Goal: Transaction & Acquisition: Book appointment/travel/reservation

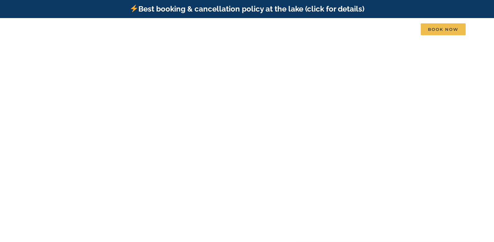
scroll to position [73, 0]
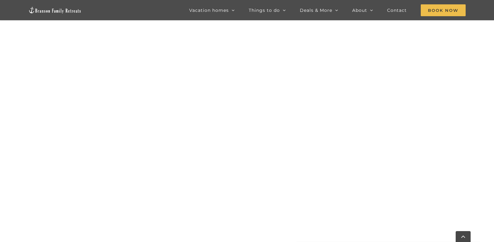
scroll to position [377, 0]
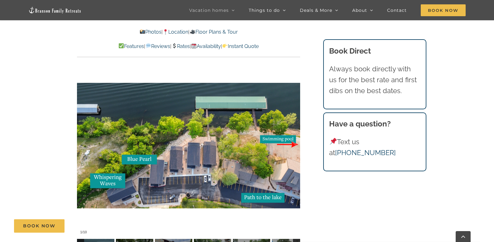
scroll to position [1237, 0]
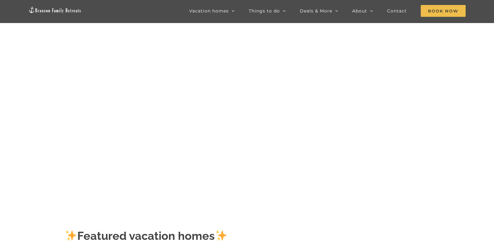
scroll to position [73, 0]
